Goal: Information Seeking & Learning: Learn about a topic

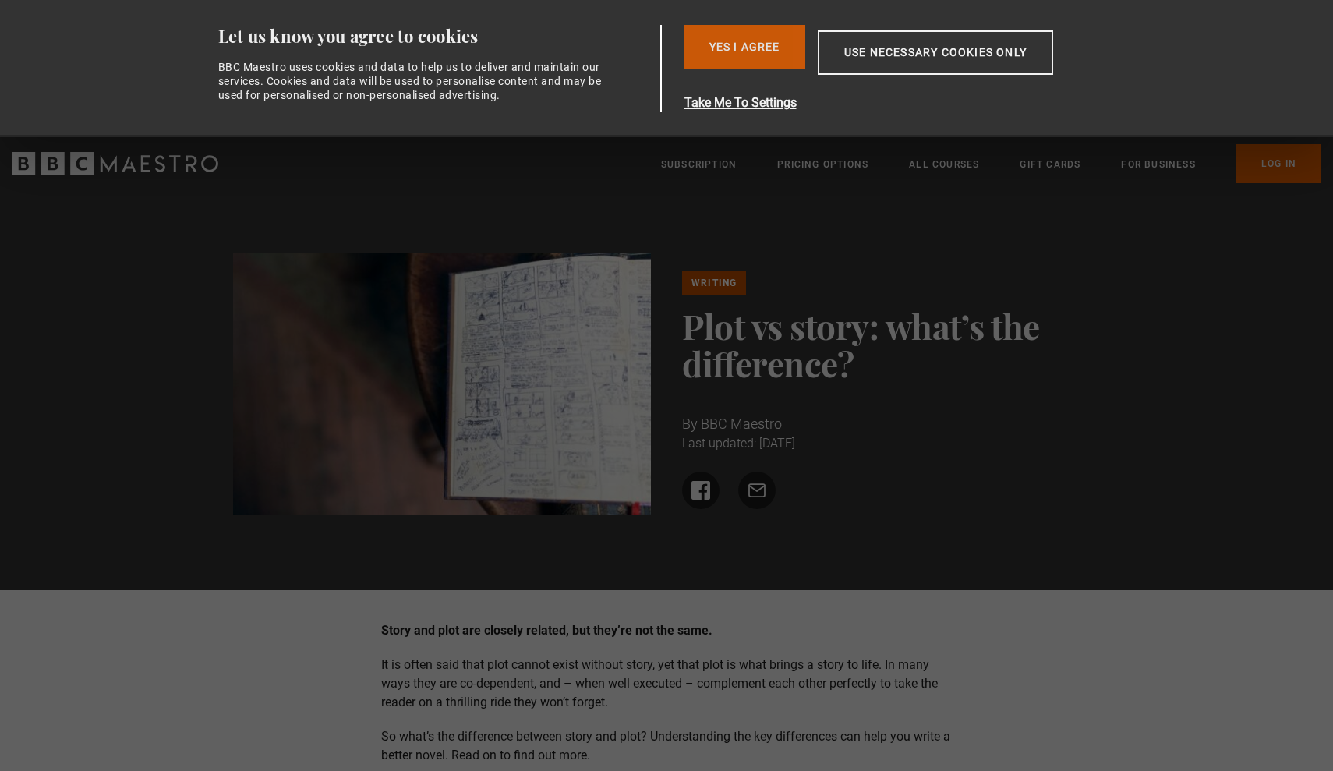
click at [767, 62] on button "Yes I Agree" at bounding box center [744, 47] width 121 height 44
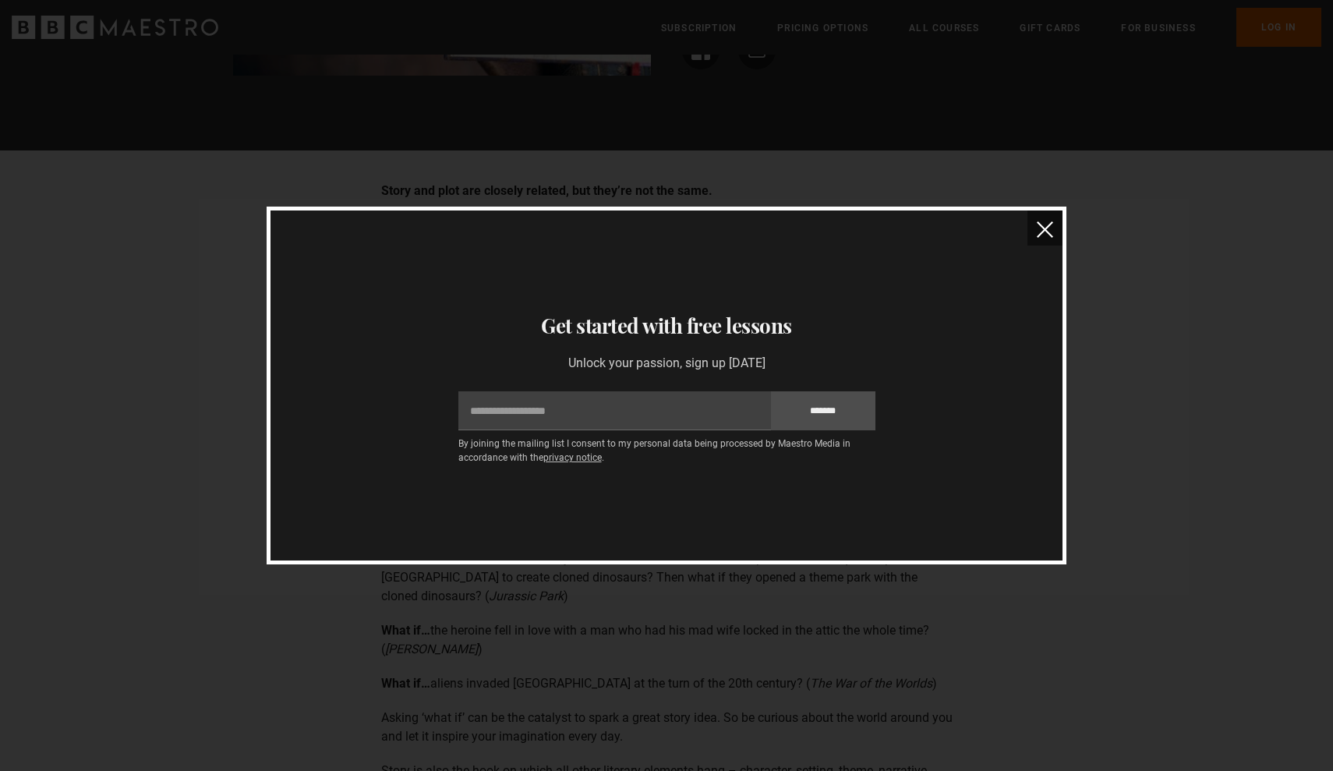
scroll to position [295, 0]
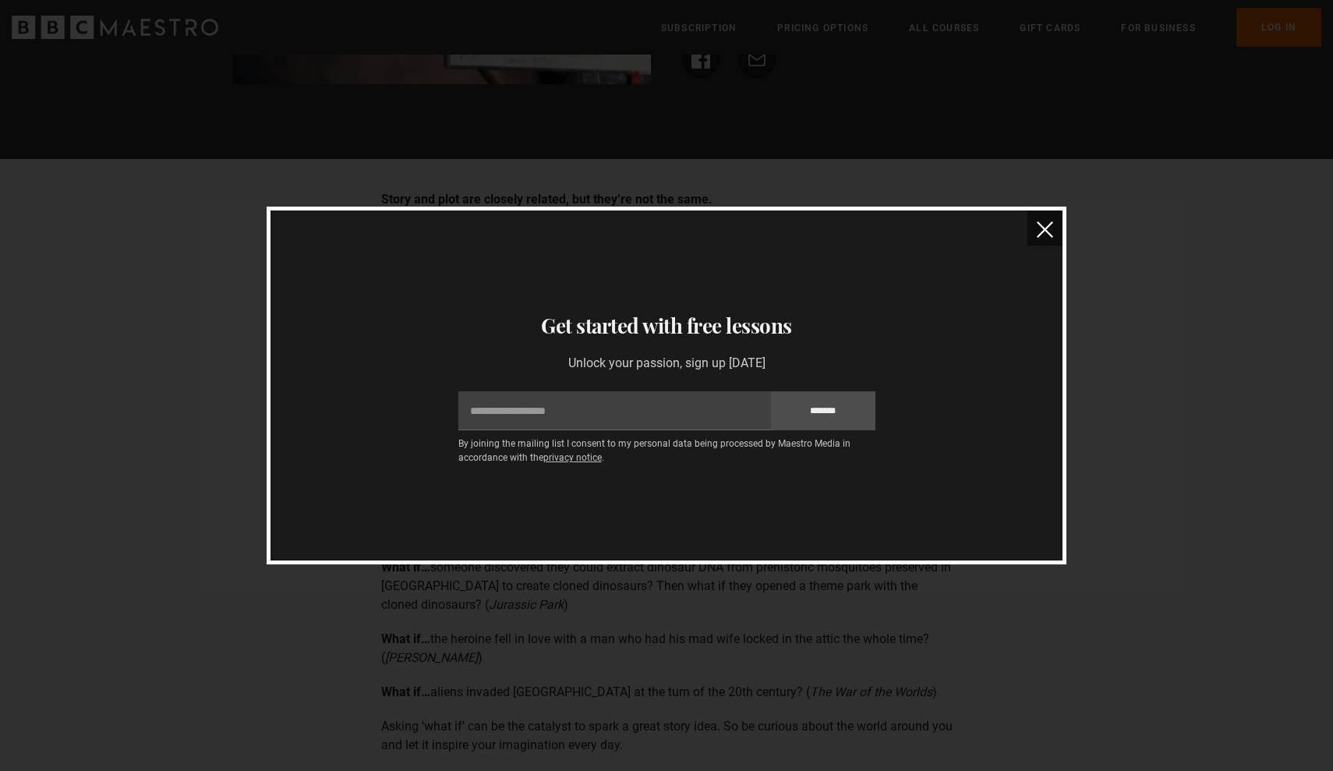
click at [1045, 226] on img "close" at bounding box center [1045, 229] width 16 height 16
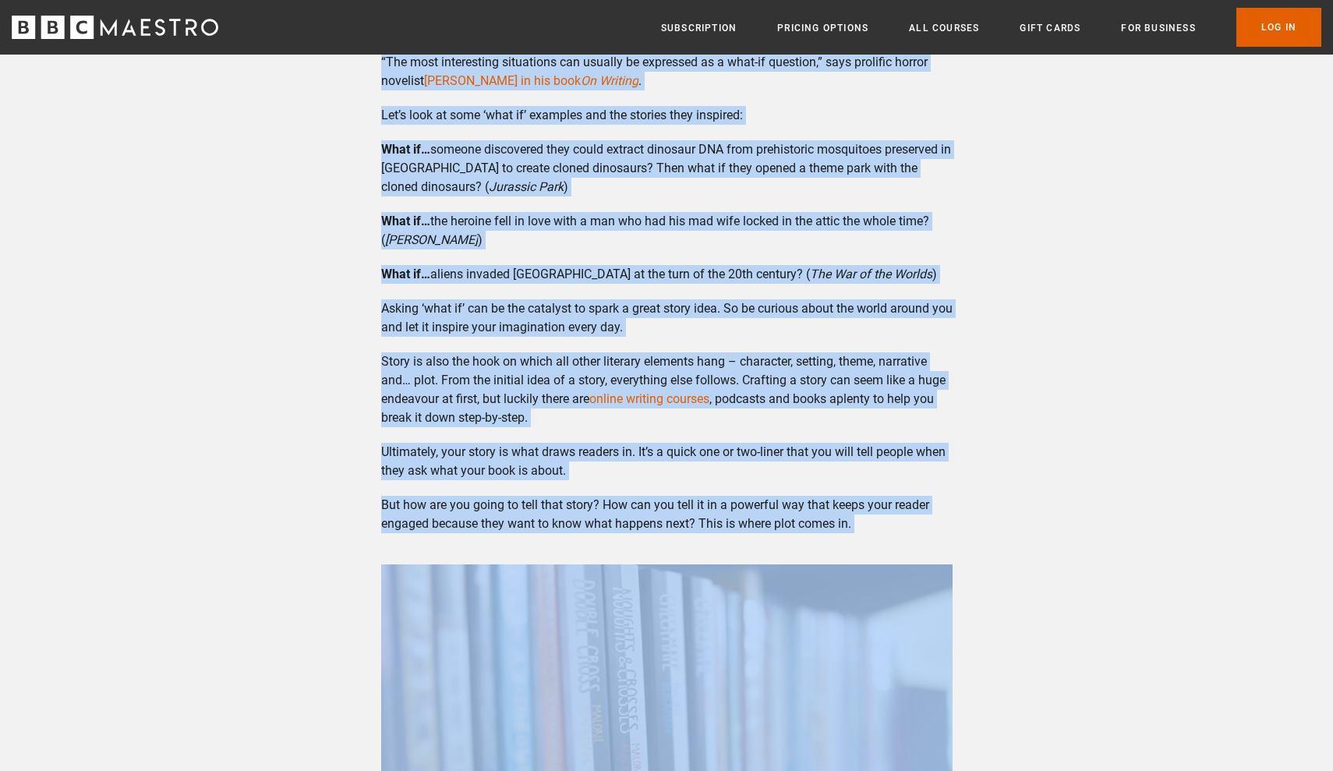
scroll to position [727, 0]
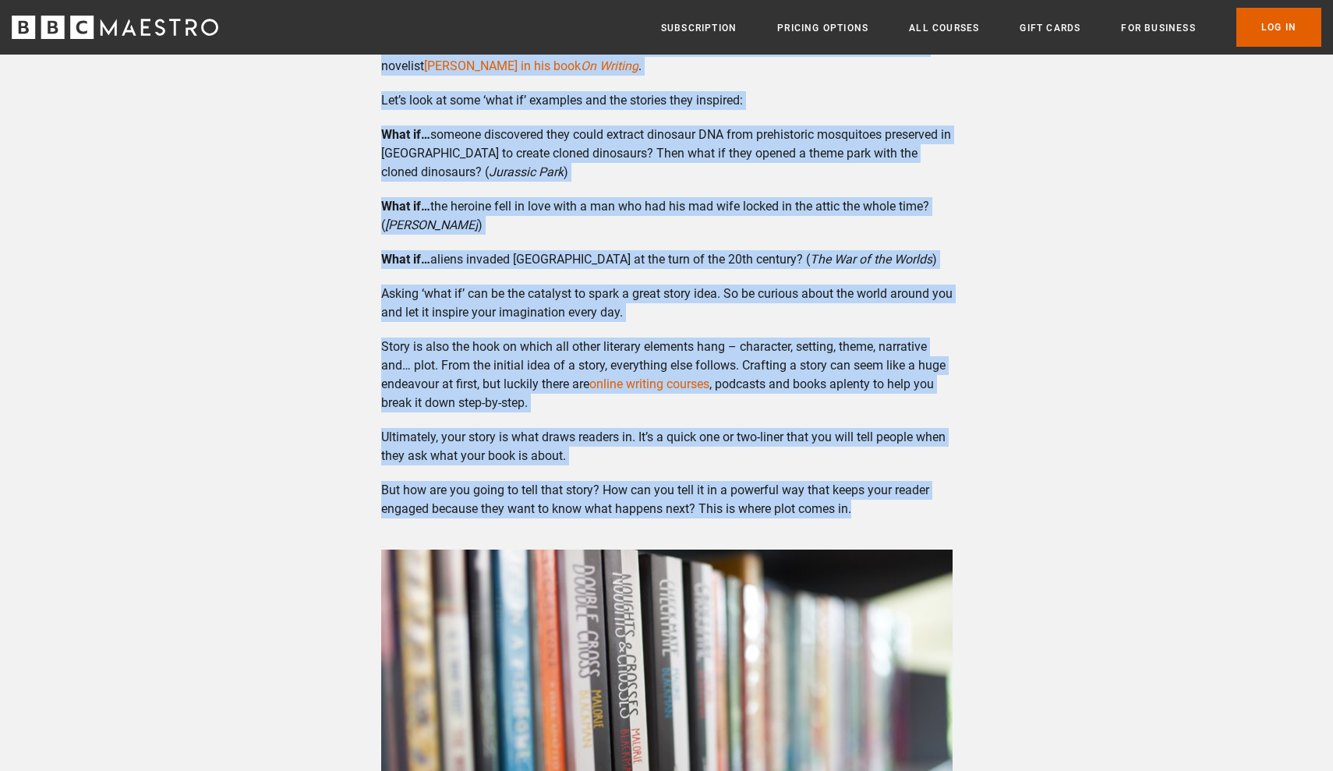
drag, startPoint x: 383, startPoint y: 196, endPoint x: 871, endPoint y: 507, distance: 578.1
click at [871, 507] on div "Story and plot are closely related, but they’re not the same. It is often said …" at bounding box center [667, 332] width 596 height 1149
copy div "Lorem ips dolo sit ametcon adipisc, eli sedd’ei tem inc utla. Et do magna aliq …"
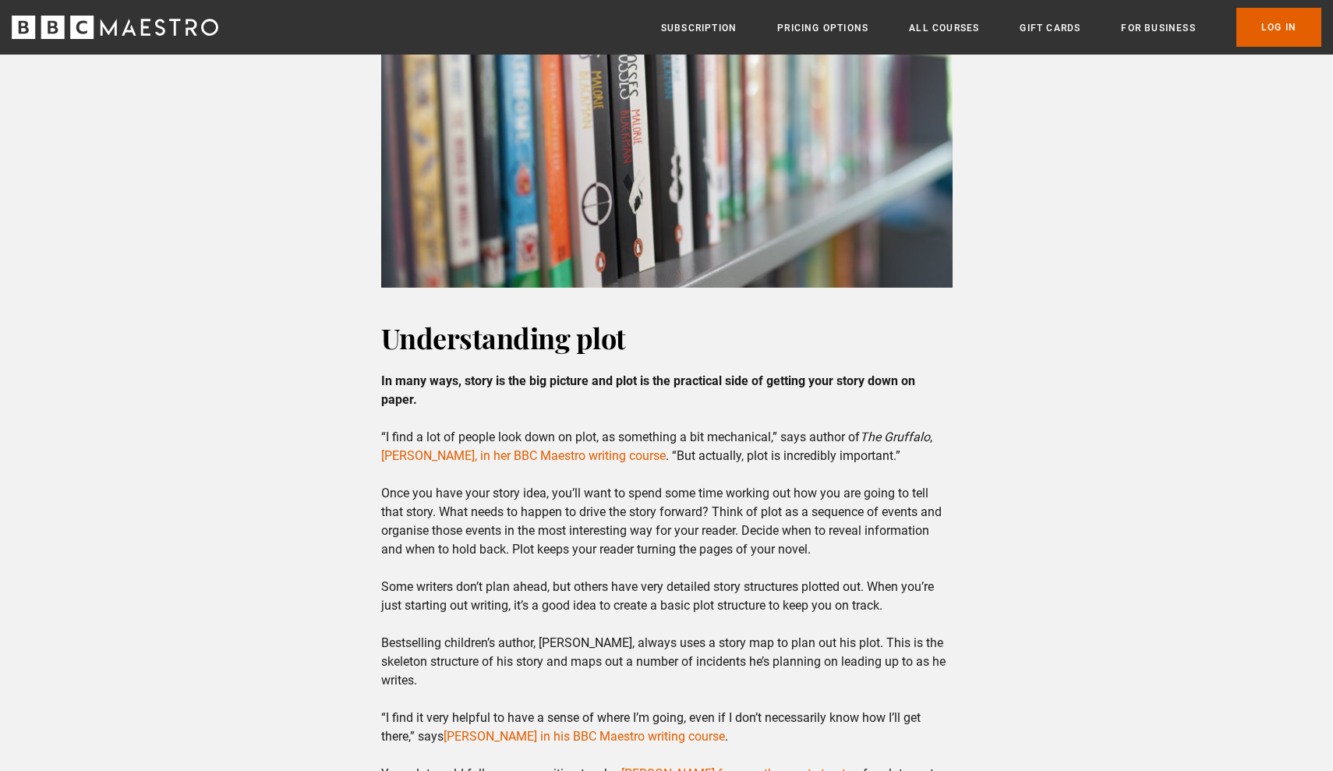
scroll to position [1374, 0]
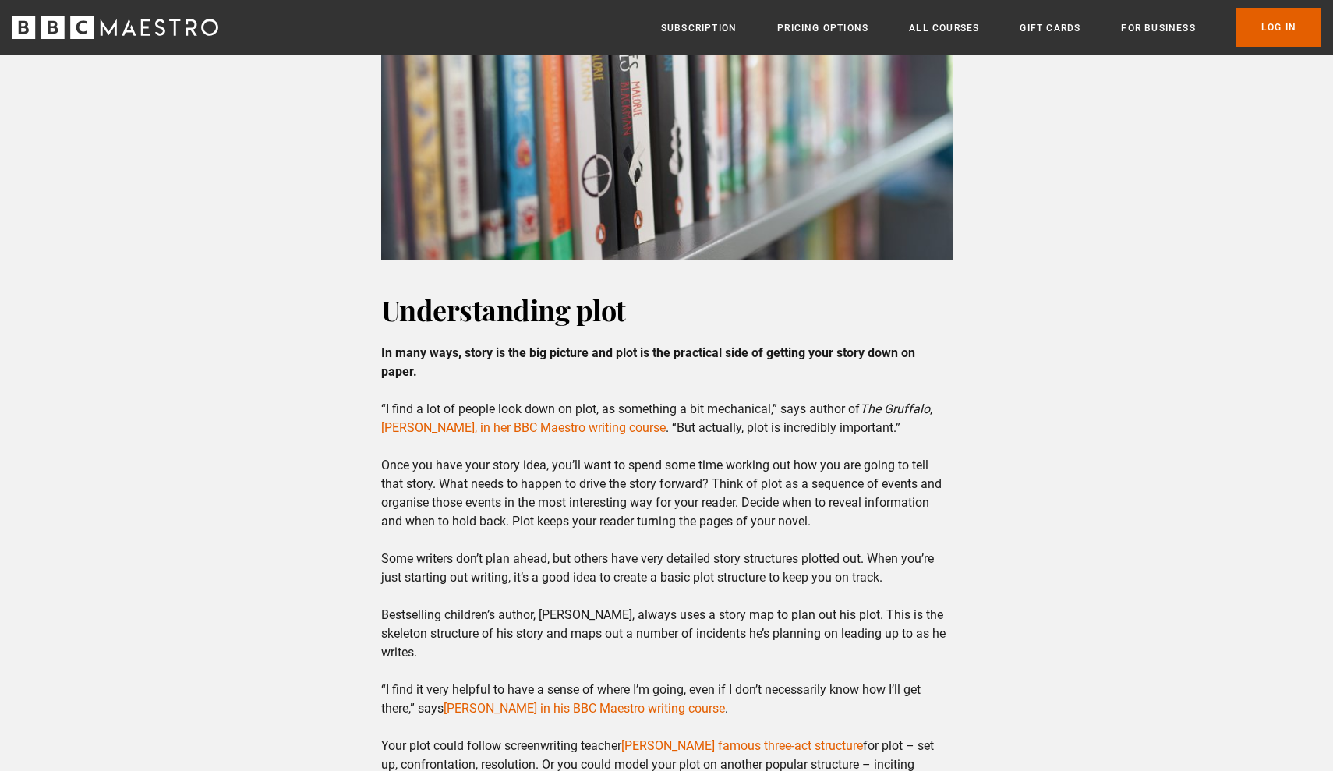
click at [381, 316] on h2 "Understanding plot" at bounding box center [666, 309] width 571 height 37
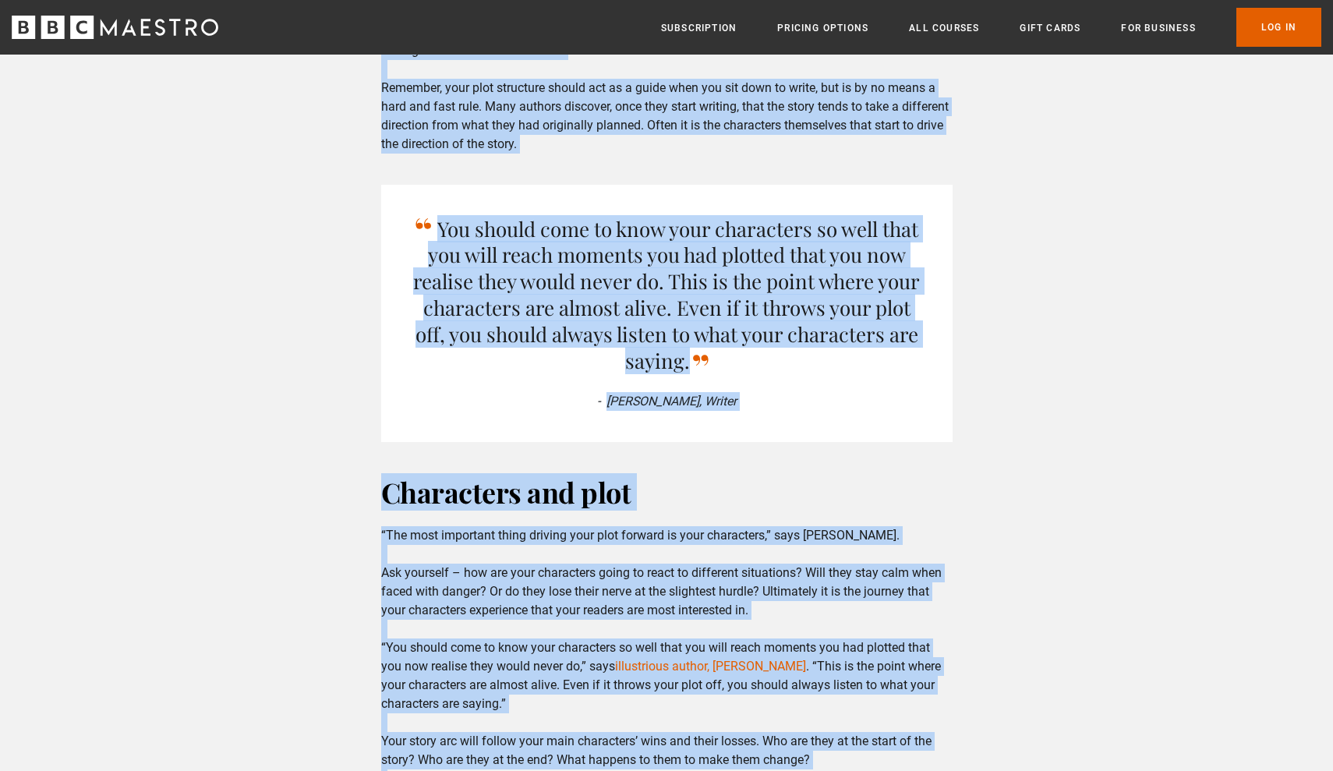
scroll to position [2587, 0]
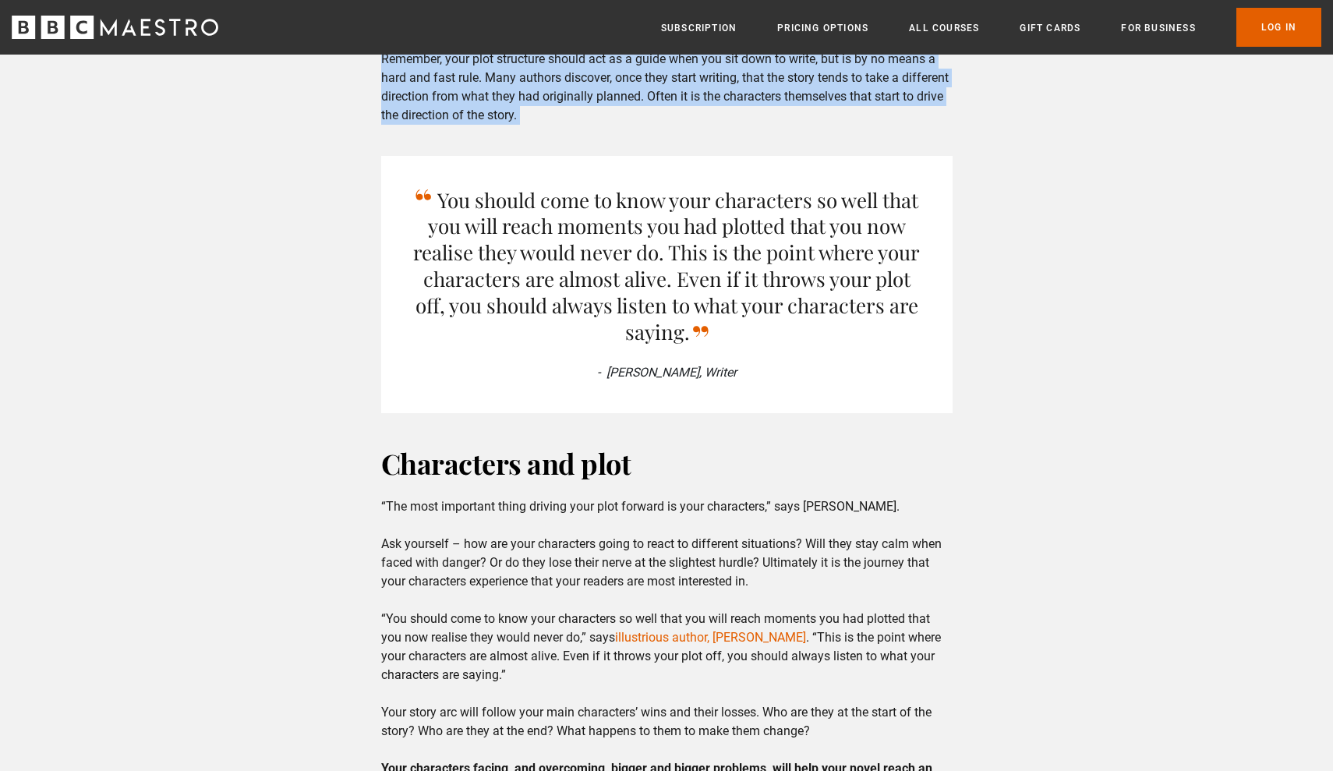
drag, startPoint x: 381, startPoint y: 316, endPoint x: 610, endPoint y: 111, distance: 306.9
copy div "Loremipsumdol sita Co adip elit, seddo ei tem inc utlabor etd magn al eni admin…"
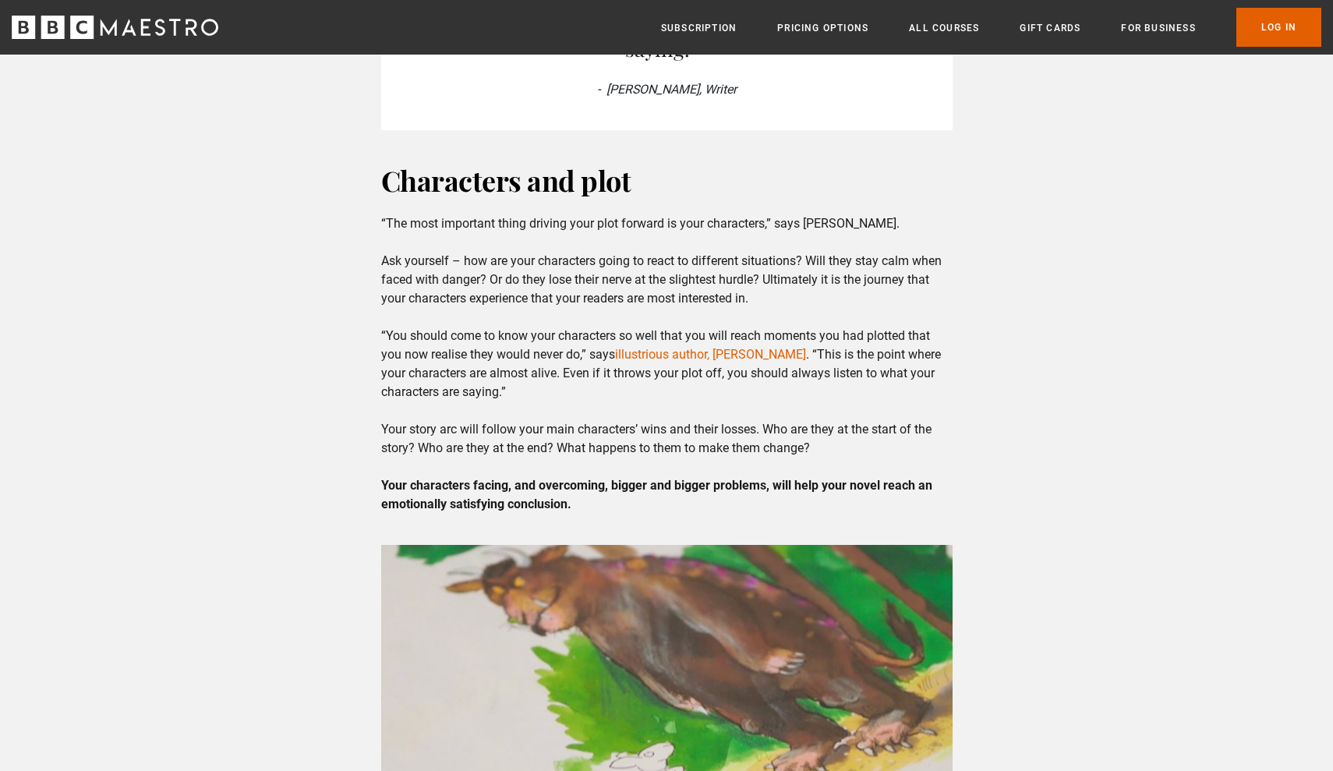
scroll to position [2867, 0]
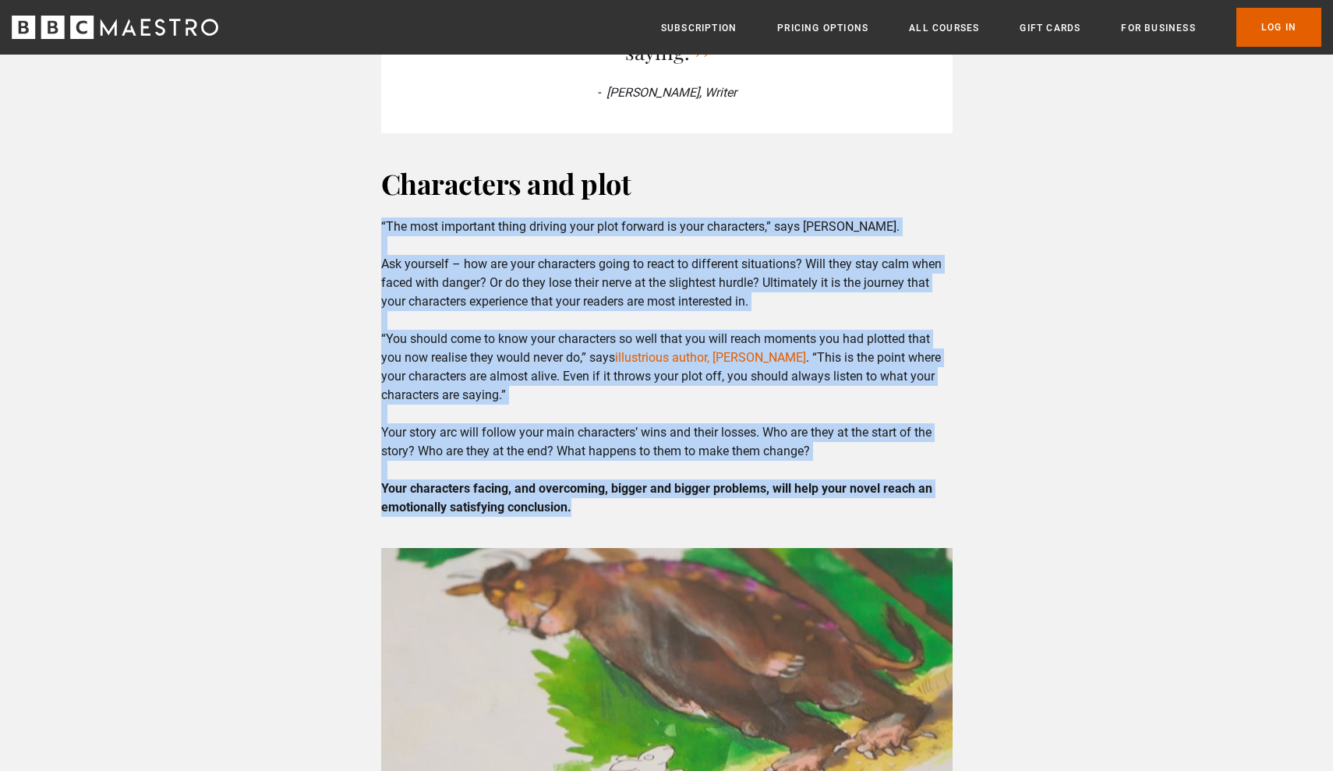
drag, startPoint x: 382, startPoint y: 220, endPoint x: 574, endPoint y: 504, distance: 343.0
click at [574, 504] on p "“The most important thing driving your plot forward is your characters,” says […" at bounding box center [666, 366] width 571 height 299
copy p "“Lor ipsu dolorsita conse adipisc elit sedd eiusmod te inci utlaboreet,” dolo M…"
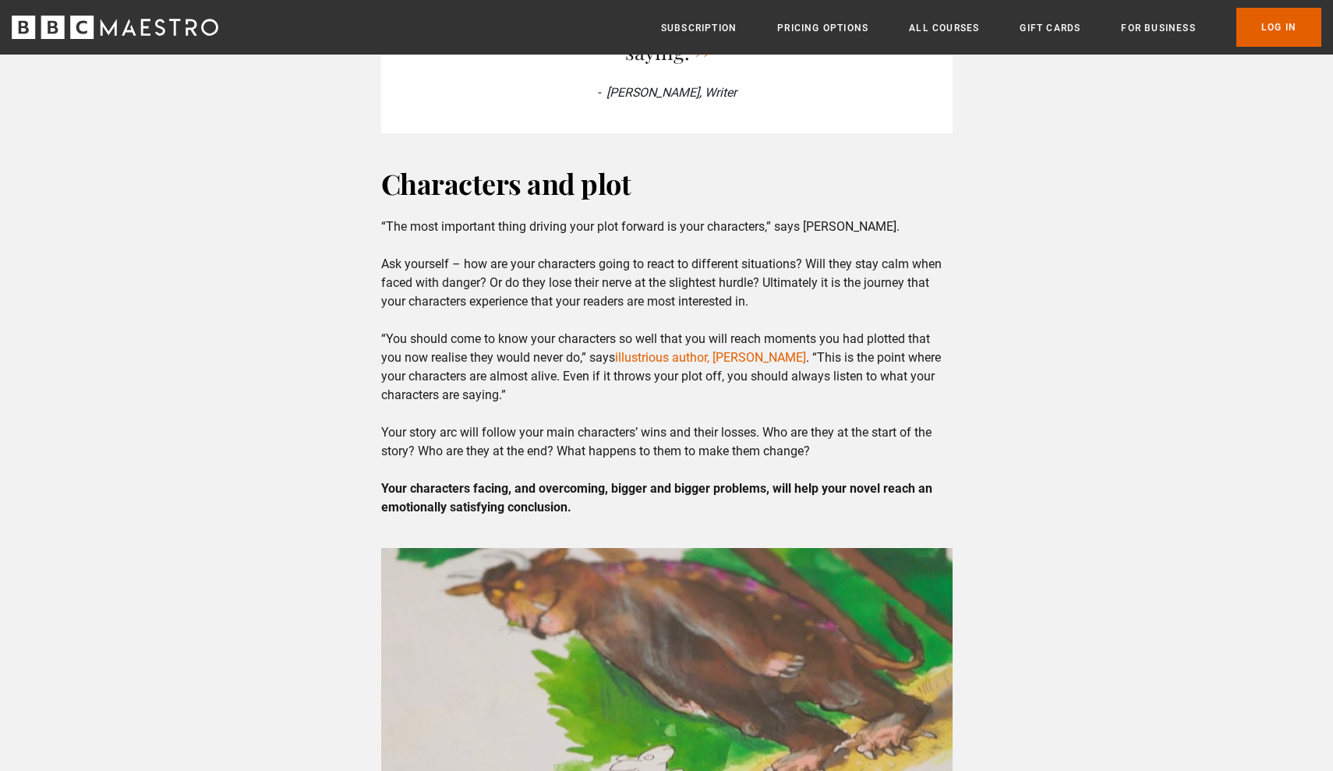
click at [537, 253] on p "“The most important thing driving your plot forward is your characters,” says […" at bounding box center [666, 366] width 571 height 299
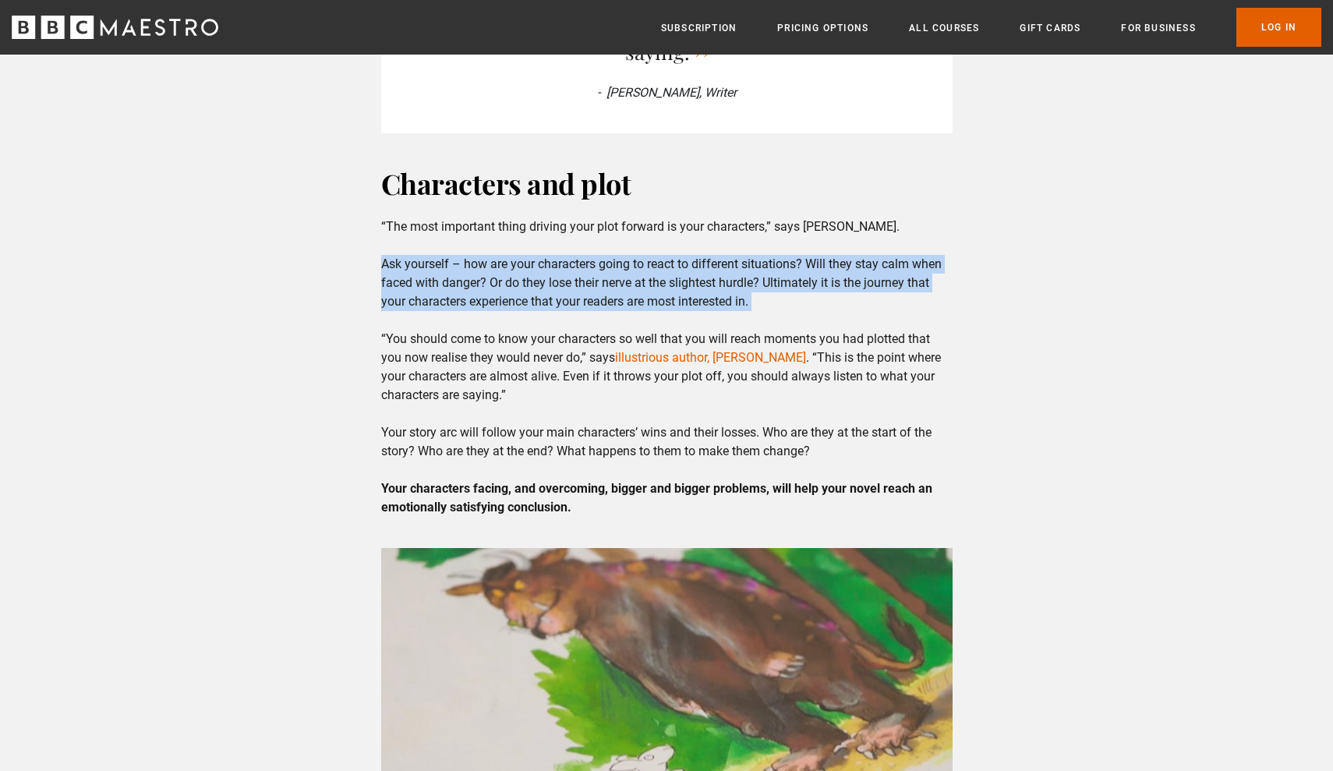
click at [537, 253] on p "“The most important thing driving your plot forward is your characters,” says […" at bounding box center [666, 366] width 571 height 299
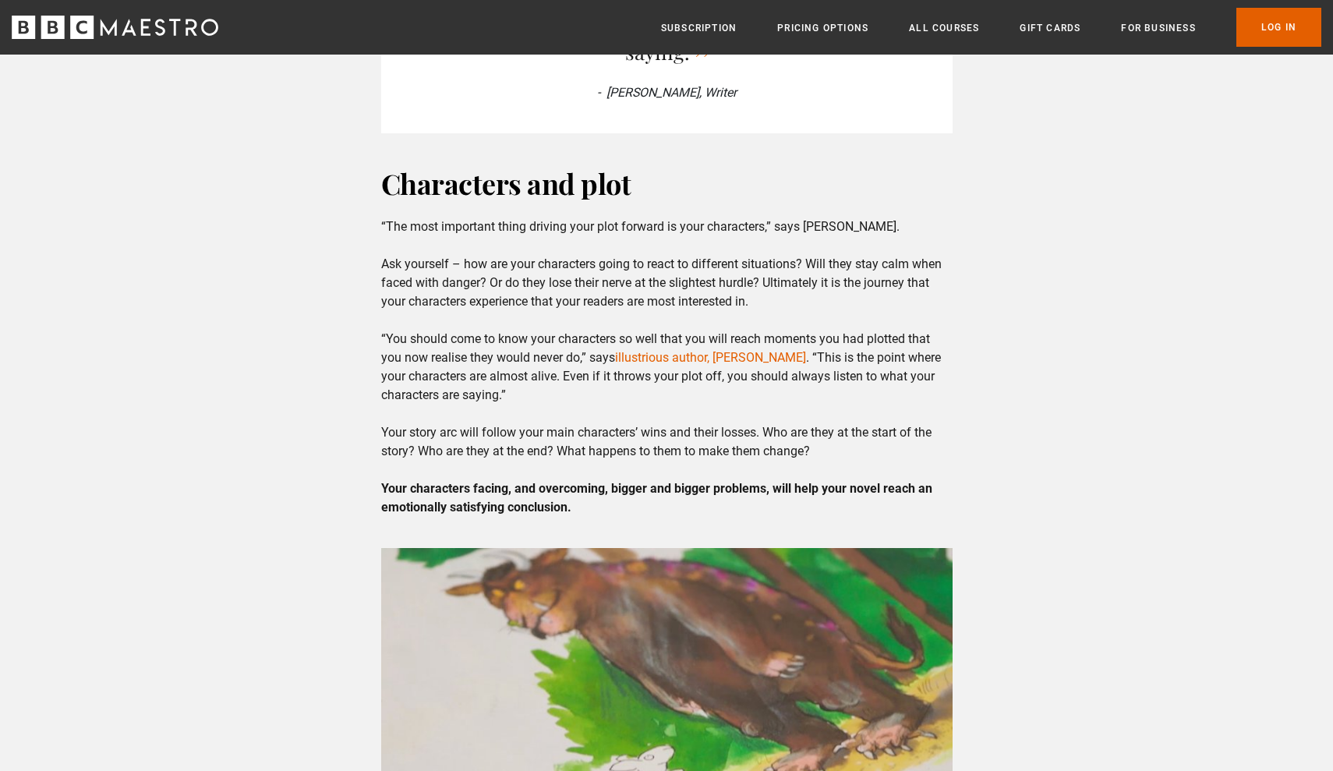
click at [383, 217] on p "“The most important thing driving your plot forward is your characters,” says […" at bounding box center [666, 366] width 571 height 299
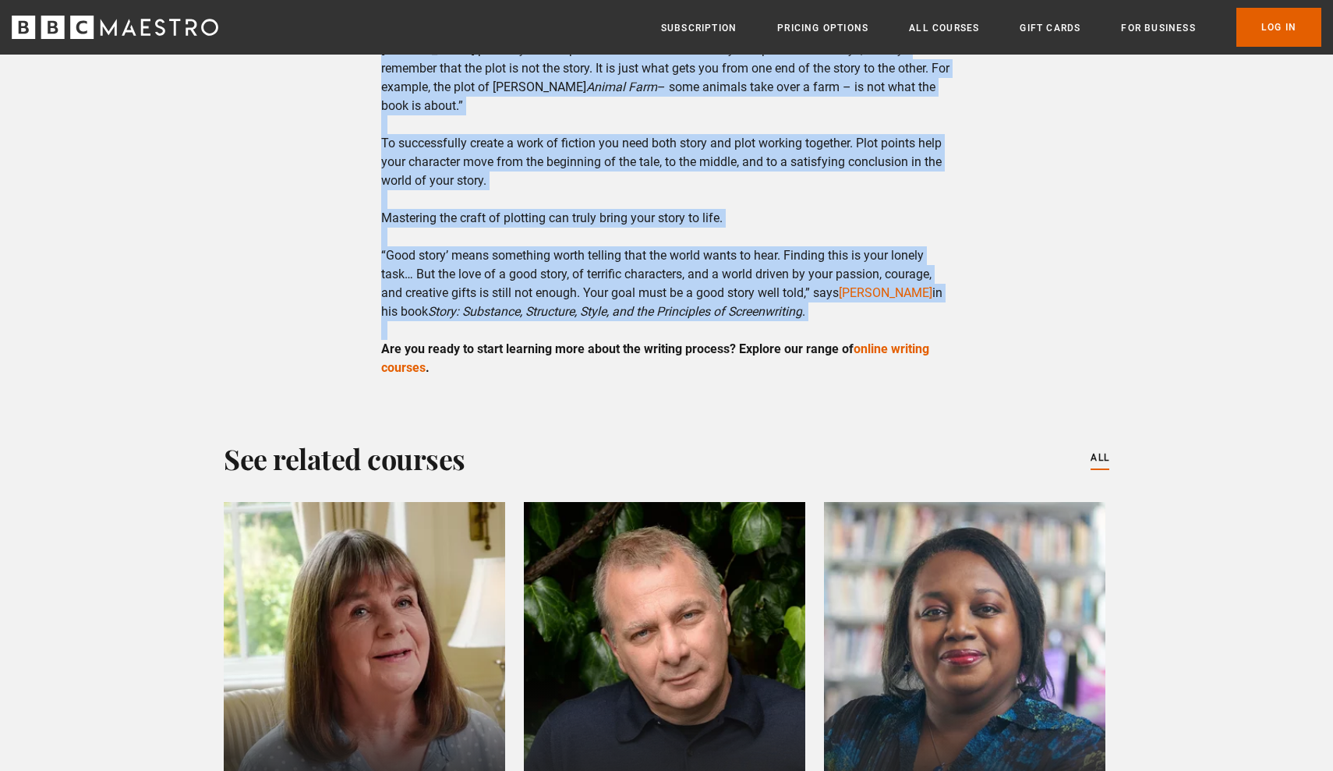
scroll to position [4082, 0]
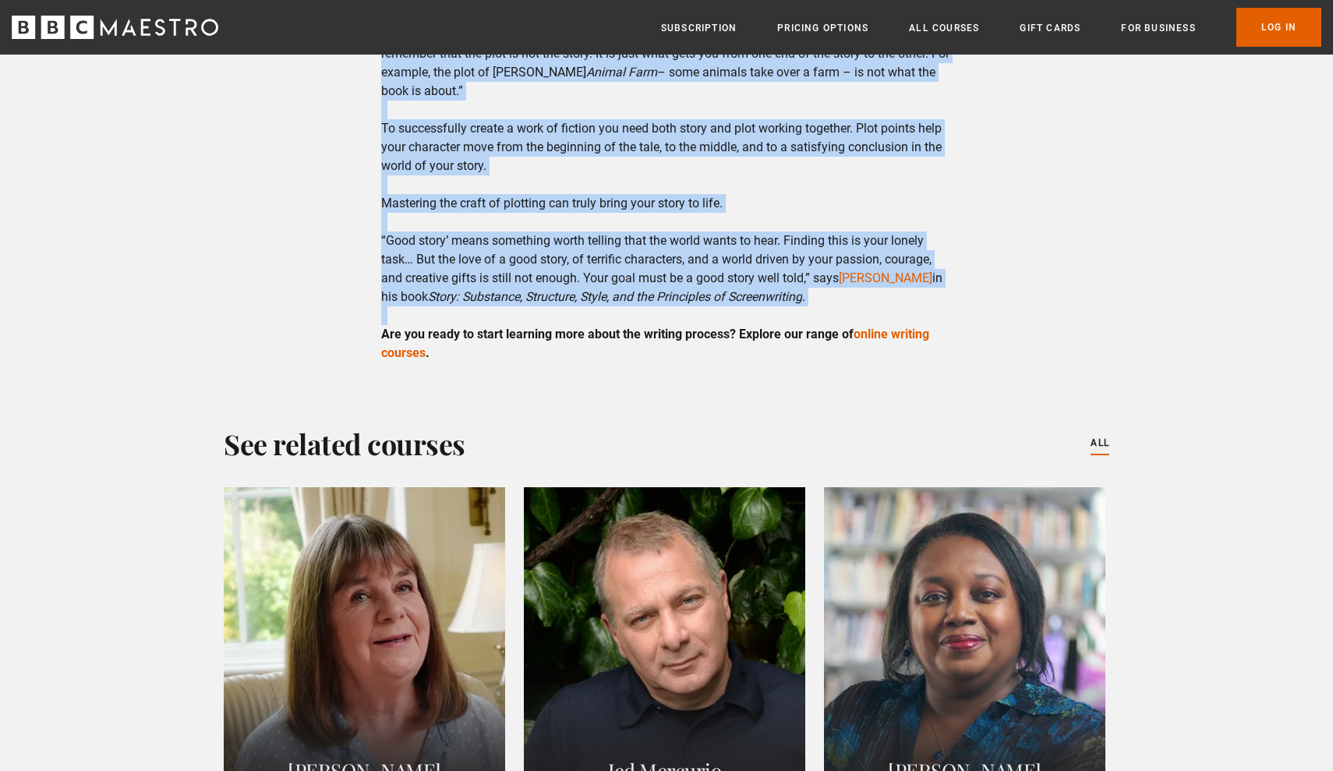
drag, startPoint x: 383, startPoint y: 214, endPoint x: 814, endPoint y: 292, distance: 438.0
copy div "Lor ipsu dolorsita conse adipisc elit sedd eiusmod te inci utlaboreet,” dolo Ma…"
